Goal: Information Seeking & Learning: Learn about a topic

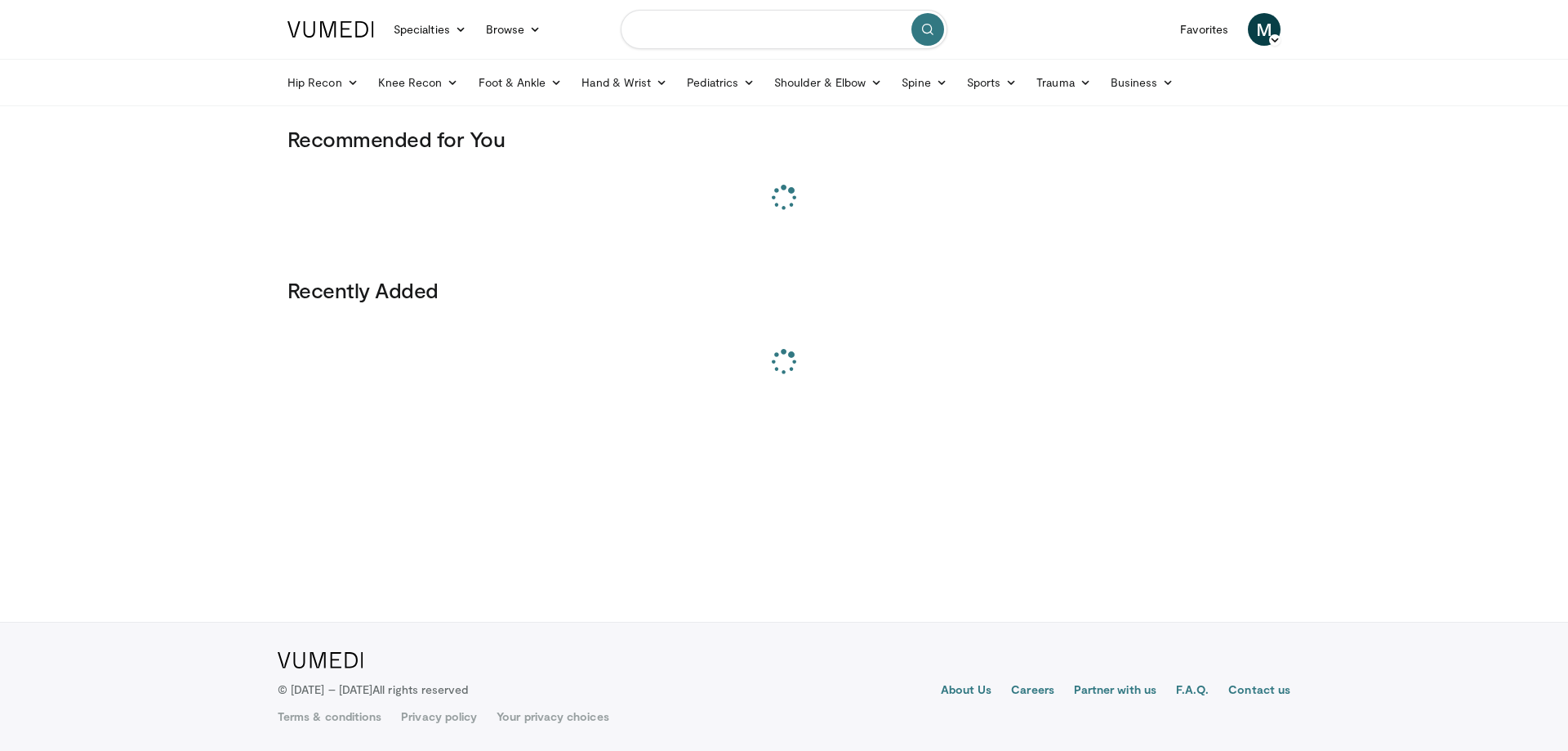
click at [701, 34] on input "Search topics, interventions" at bounding box center [783, 28] width 326 height 39
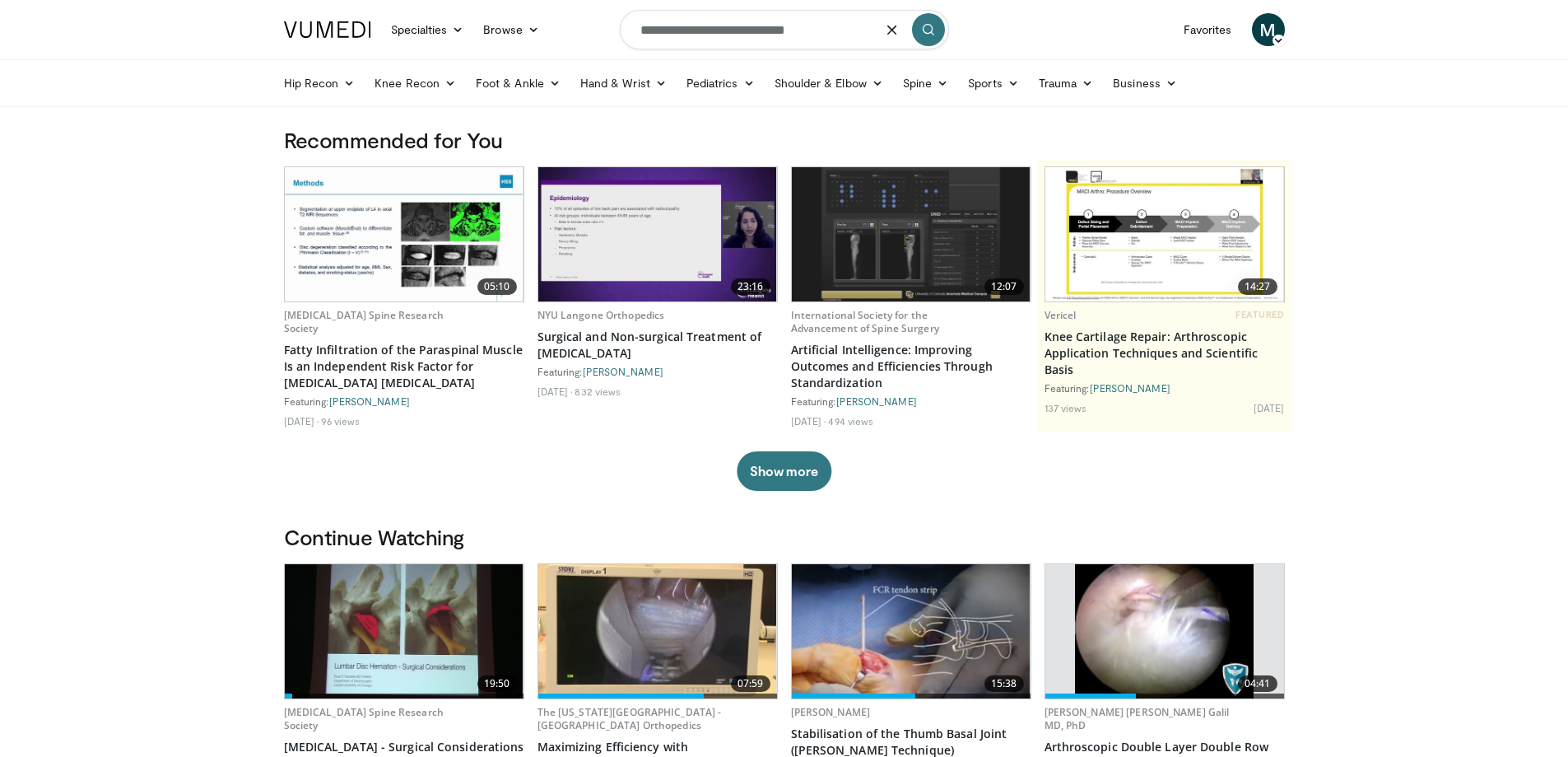
type input "**********"
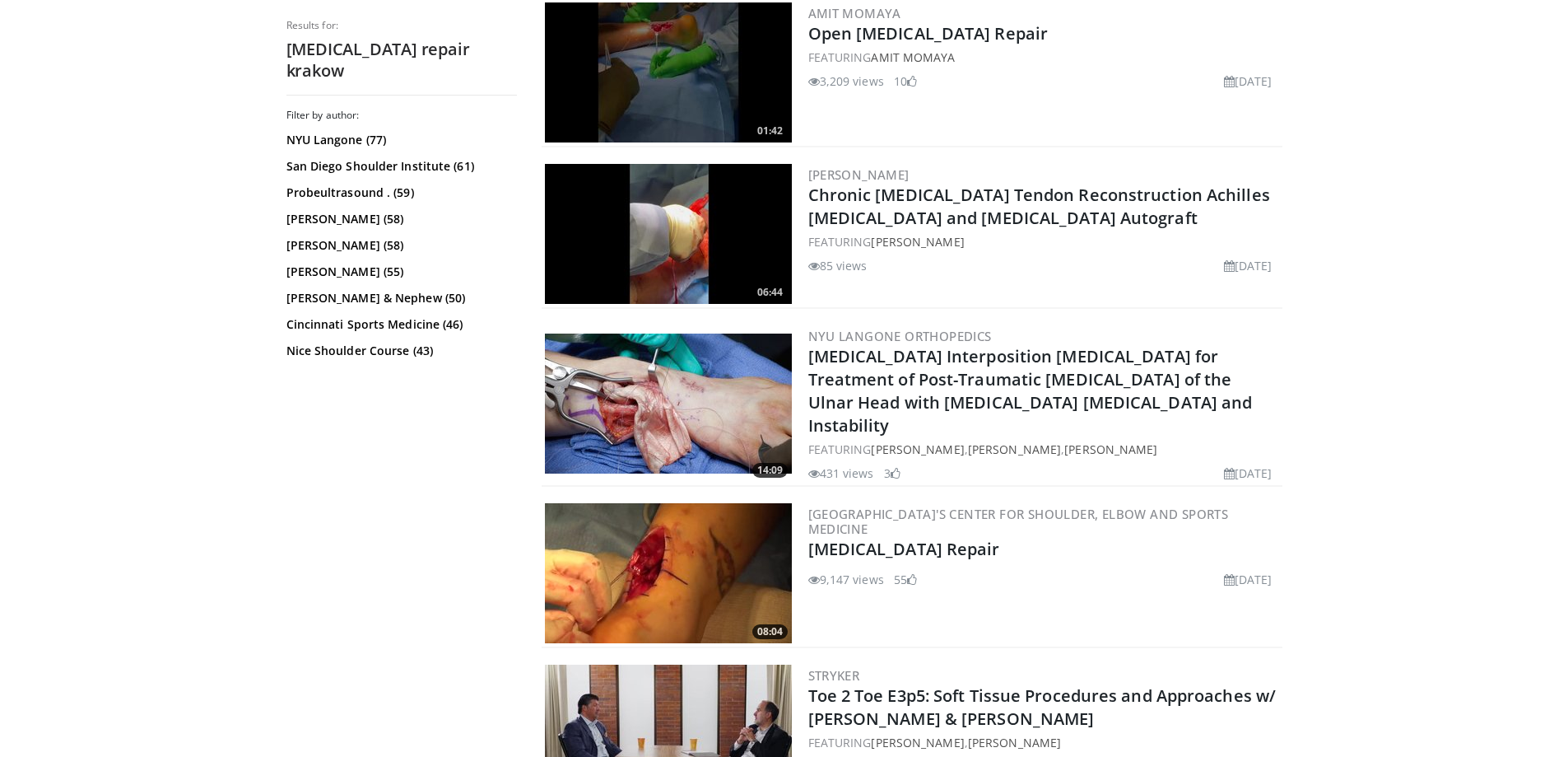
scroll to position [3129, 0]
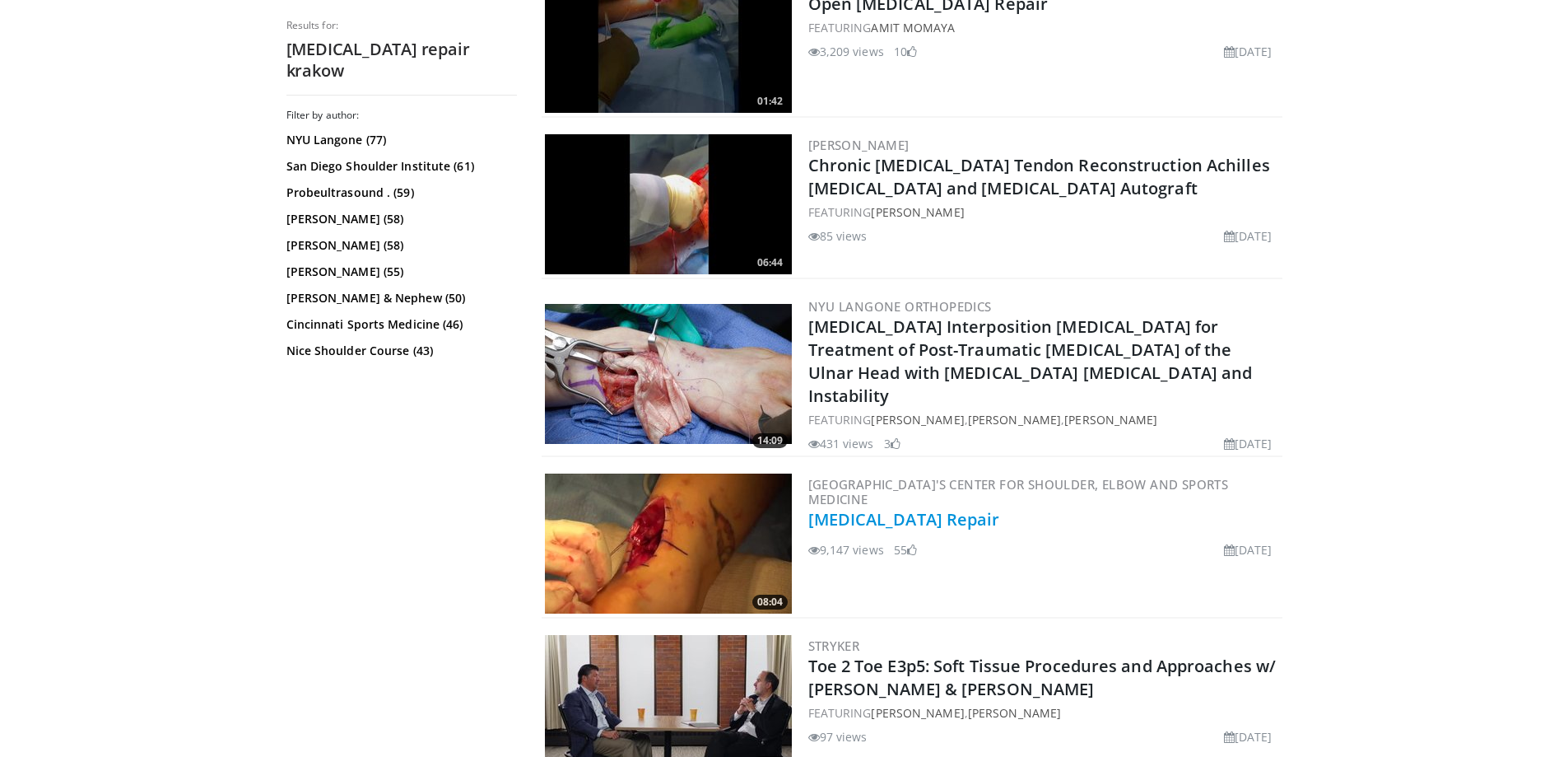
click at [922, 509] on link "[MEDICAL_DATA] Repair" at bounding box center [904, 519] width 192 height 22
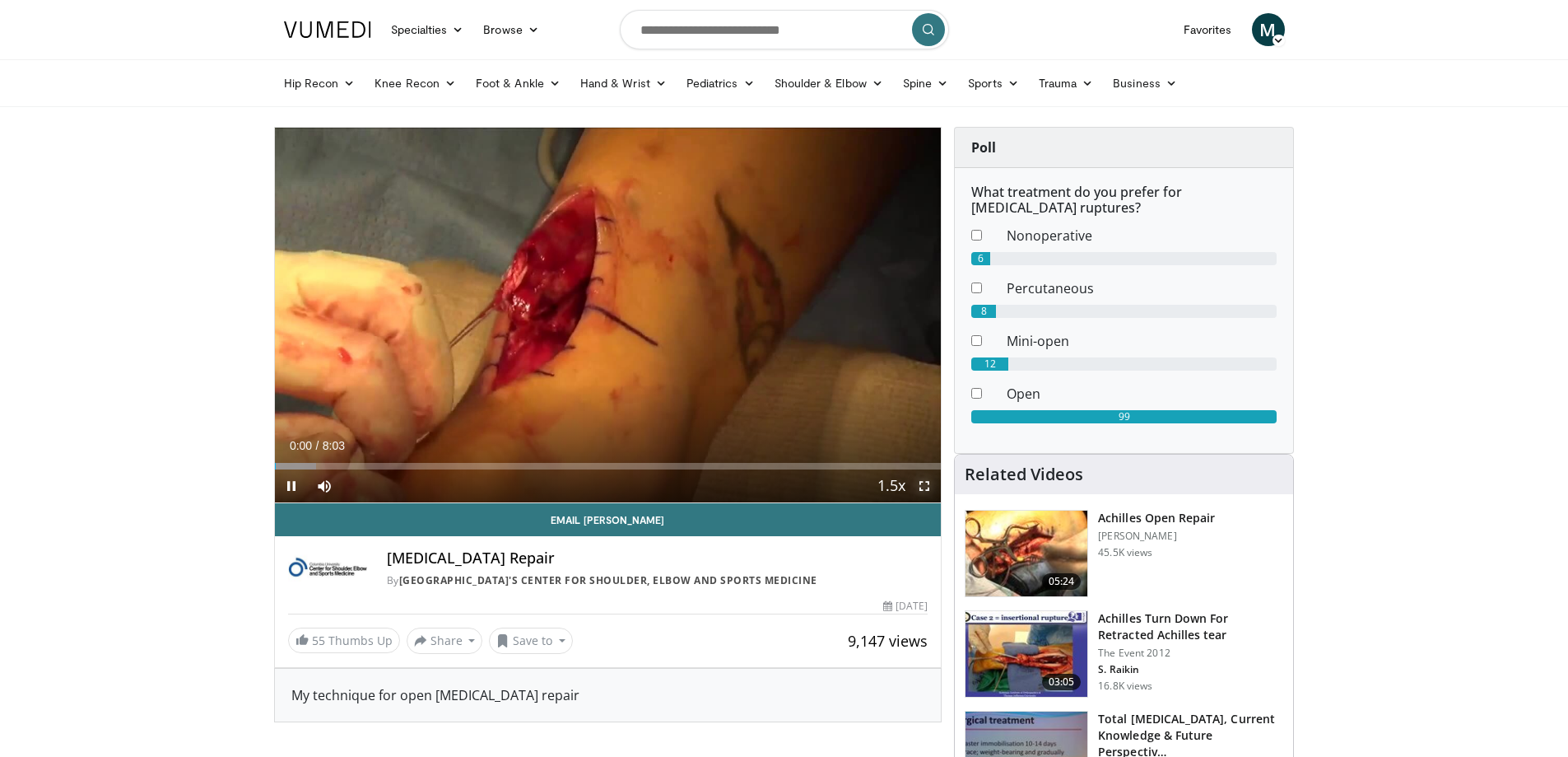
click at [926, 490] on span "Video Player" at bounding box center [925, 485] width 33 height 33
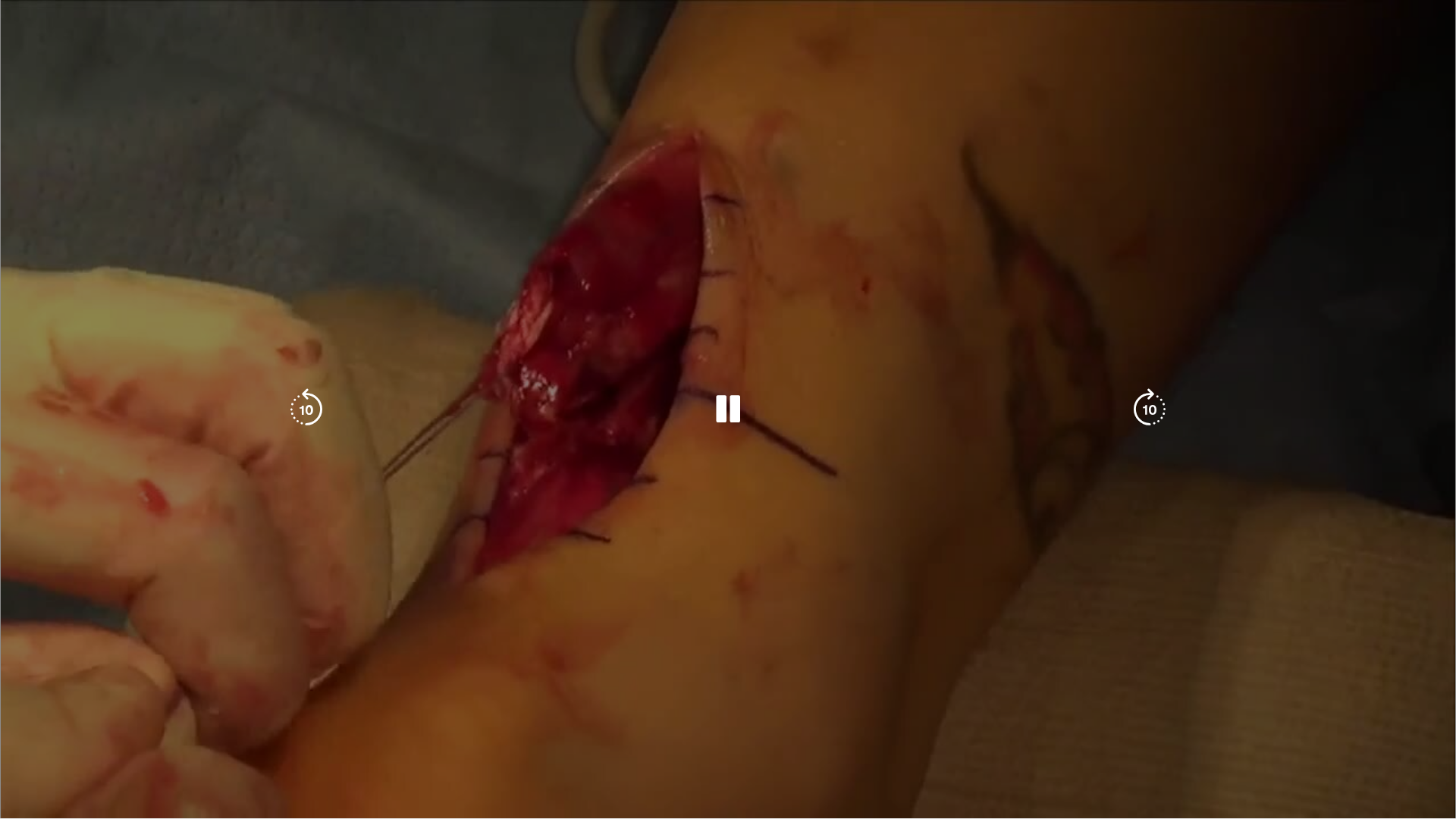
drag, startPoint x: 1237, startPoint y: 86, endPoint x: 1364, endPoint y: 225, distance: 188.3
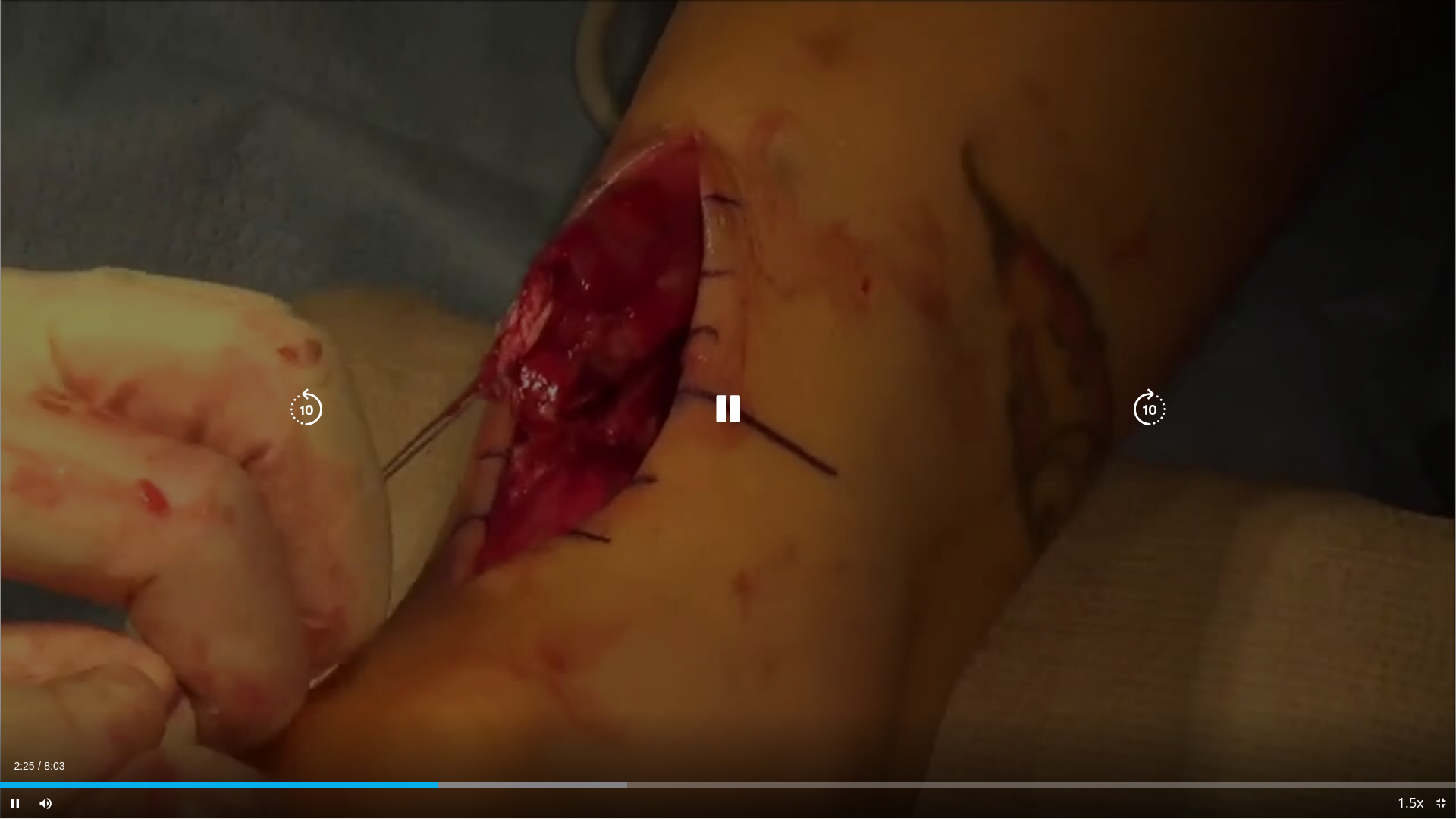
drag, startPoint x: 1364, startPoint y: 225, endPoint x: 1380, endPoint y: 91, distance: 135.0
click at [1380, 91] on div "10 seconds Tap to unmute" at bounding box center [728, 409] width 1456 height 818
click at [1379, 91] on div "10 seconds Tap to unmute" at bounding box center [728, 409] width 1456 height 818
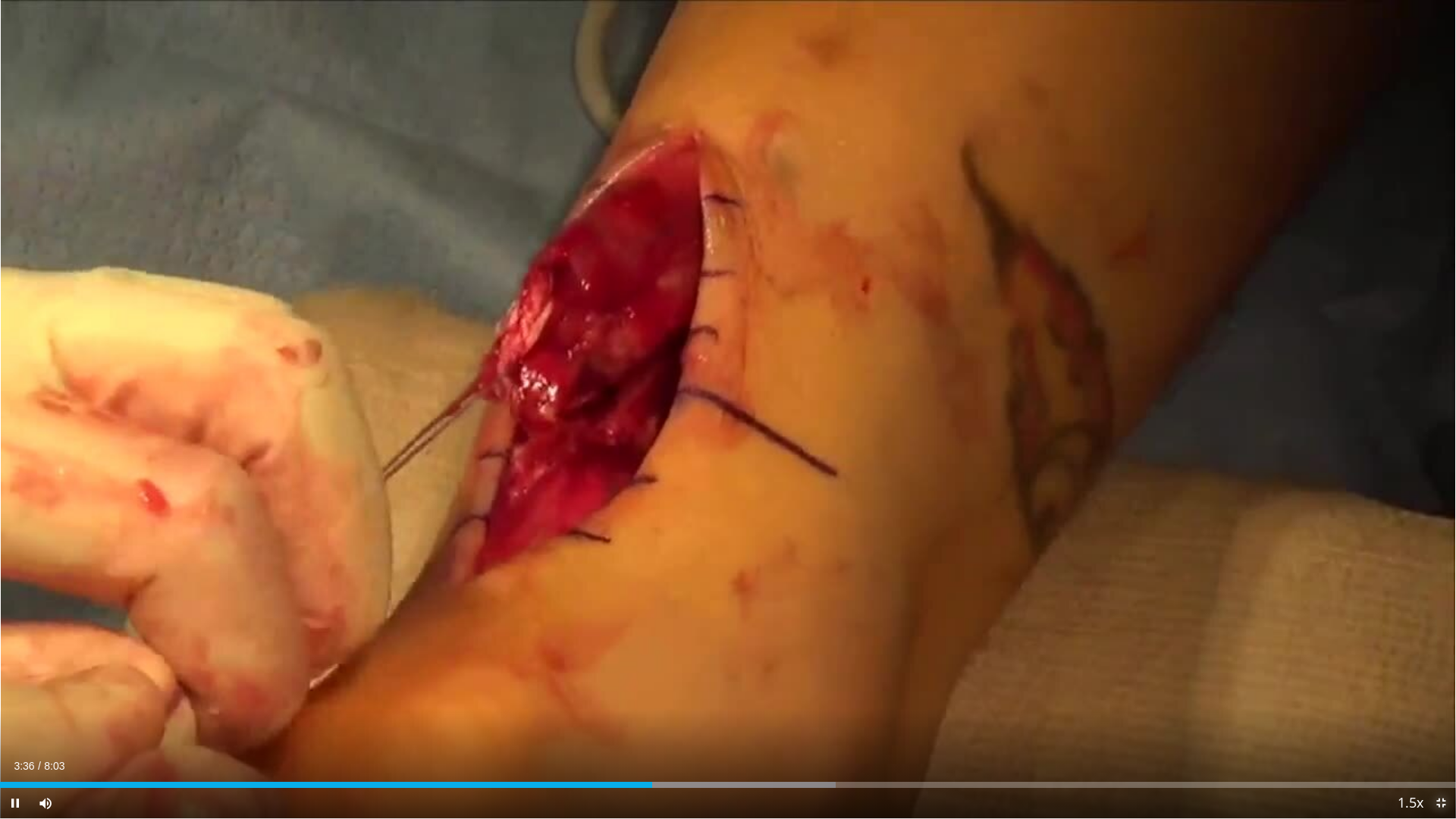
click at [1444, 696] on span "Video Player" at bounding box center [1441, 802] width 31 height 31
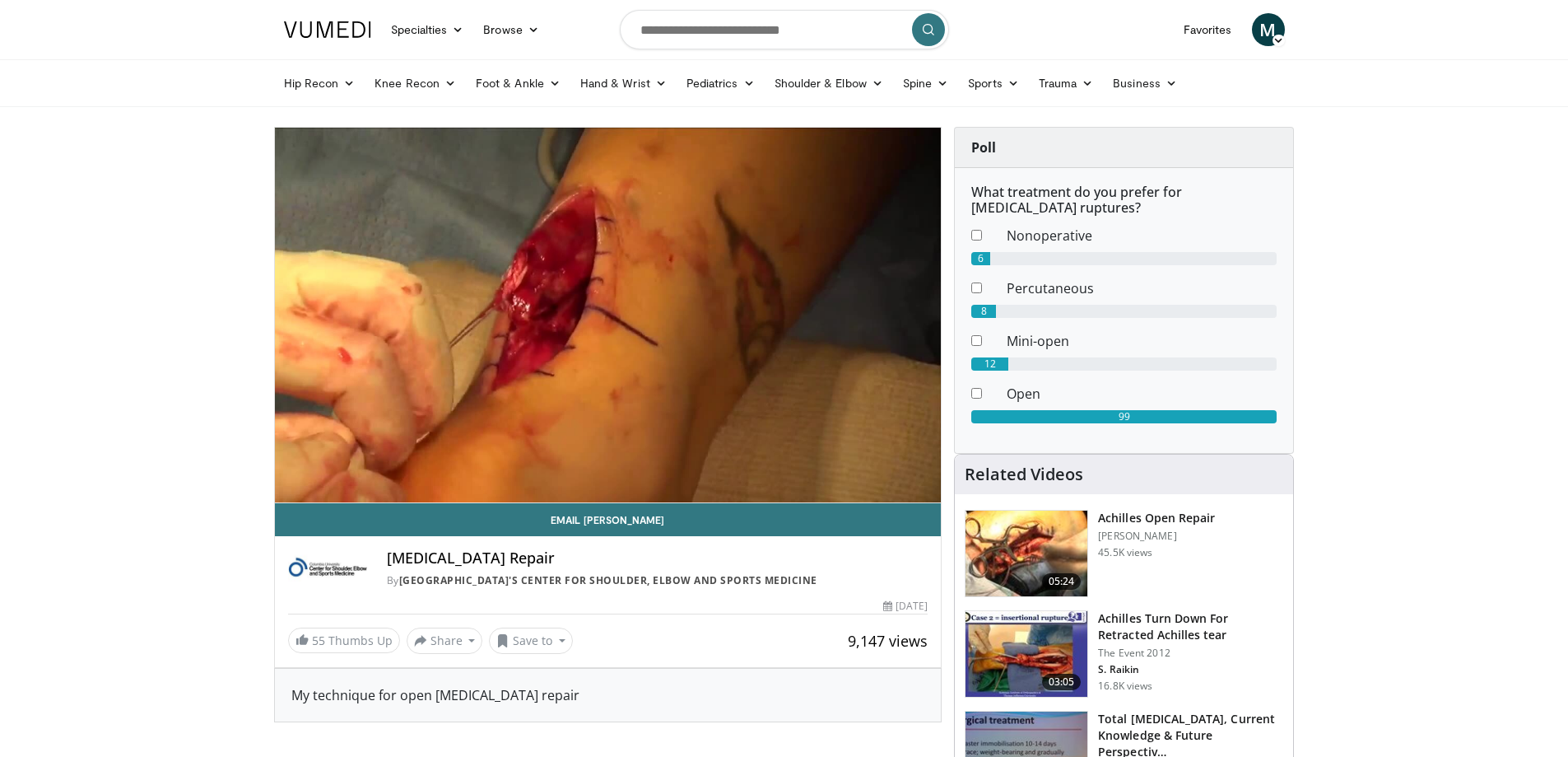
click at [1162, 522] on h3 "Achilles Open Repair" at bounding box center [1156, 518] width 117 height 16
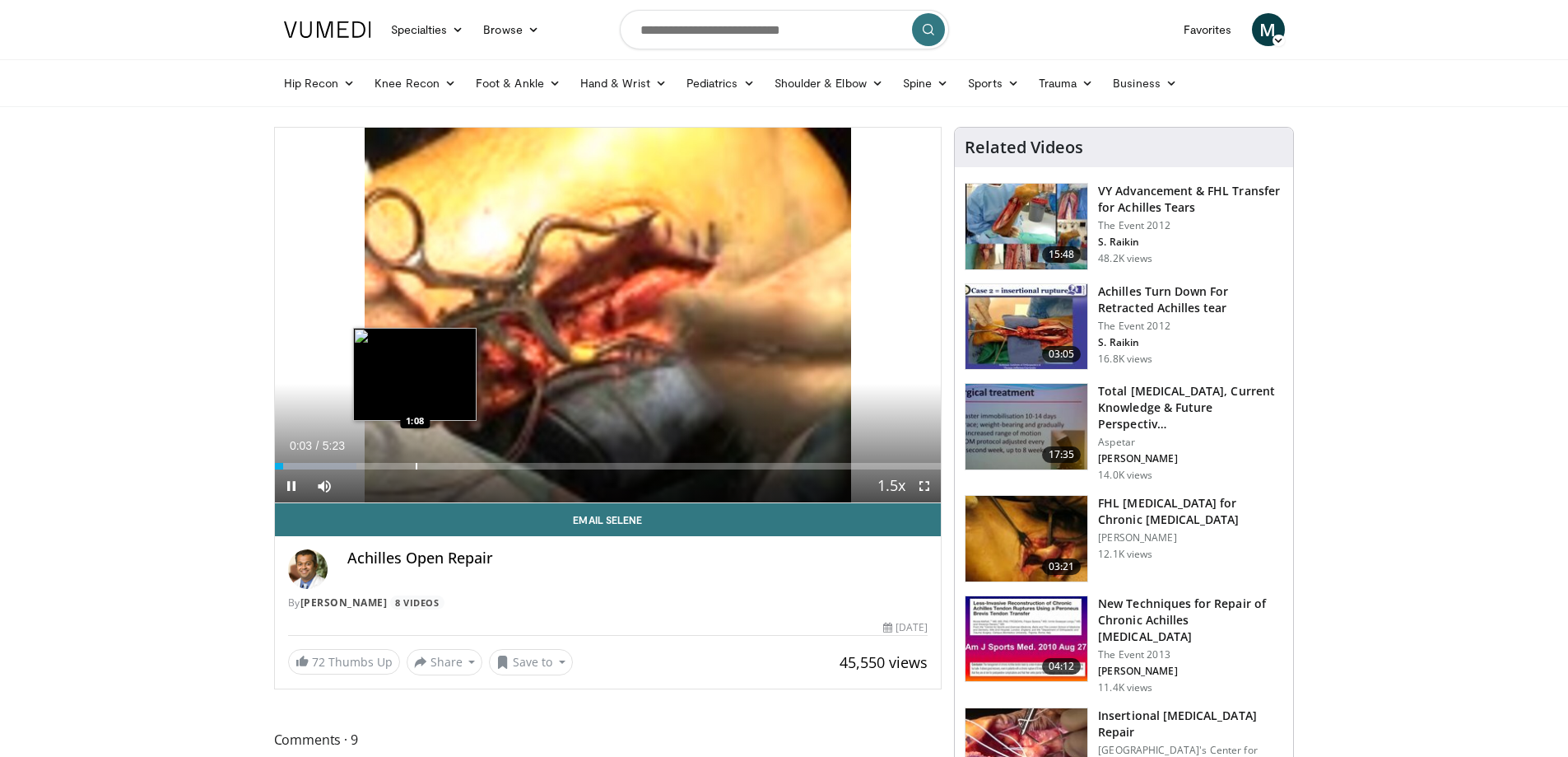
click at [415, 461] on div "Loaded : 12.23% 0:04 1:08" at bounding box center [608, 461] width 667 height 15
